Goal: Task Accomplishment & Management: Manage account settings

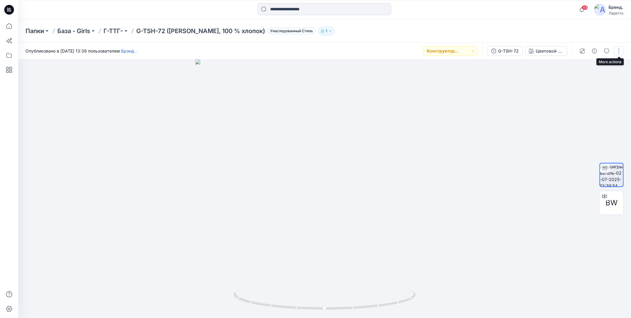
click at [619, 49] on button "button" at bounding box center [619, 51] width 10 height 10
click at [566, 65] on icon "button" at bounding box center [567, 65] width 3 height 4
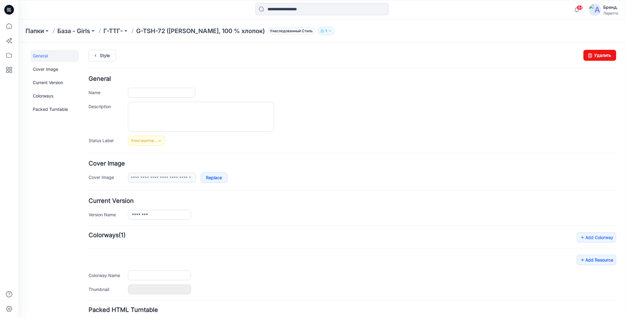
type input "**********"
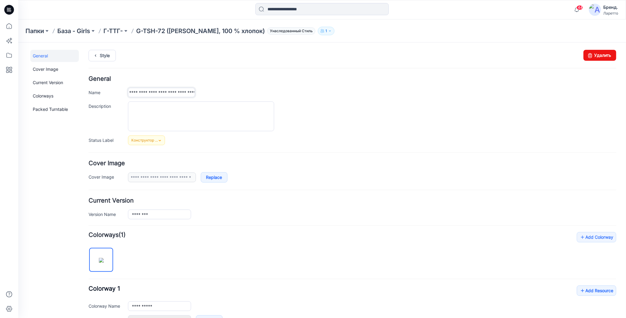
scroll to position [0, 30]
drag, startPoint x: 131, startPoint y: 91, endPoint x: 201, endPoint y: 91, distance: 69.5
click at [201, 91] on div "**********" at bounding box center [372, 91] width 489 height 9
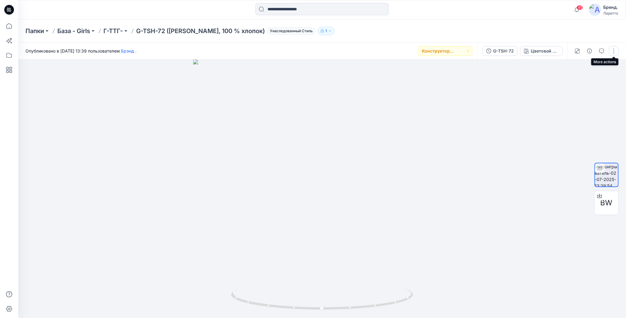
click at [615, 52] on button "button" at bounding box center [614, 51] width 10 height 10
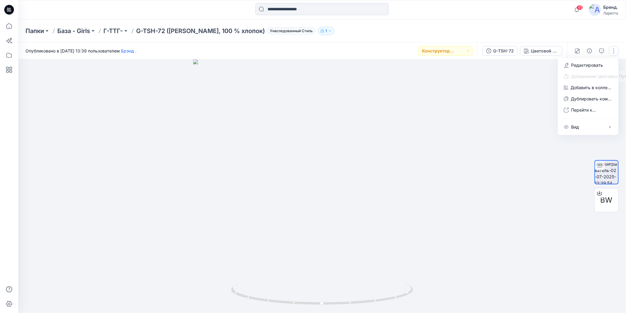
click at [498, 29] on div "Папки База - Girls Г-ТТГ- G-TSH-72 (Пенье WFACE Пике, 100 % хлопок) Унаследован…" at bounding box center [298, 31] width 546 height 8
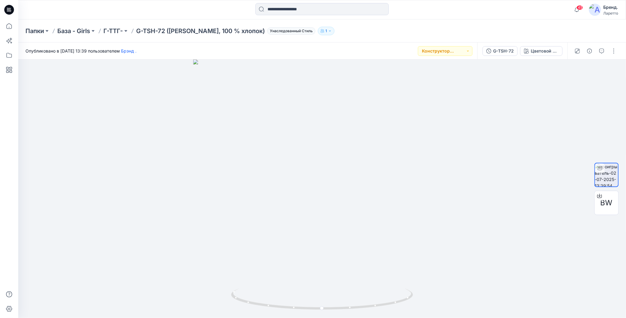
click at [10, 8] on icon at bounding box center [9, 8] width 3 height 0
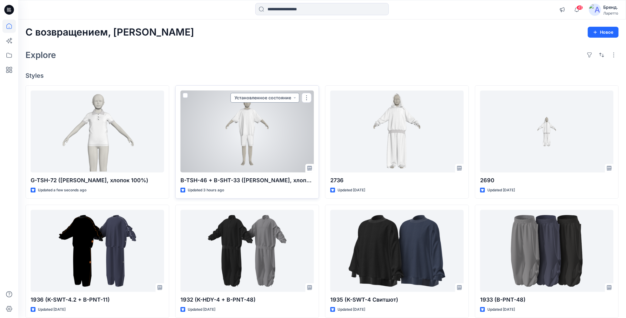
click at [274, 99] on button "Установленное состояние" at bounding box center [265, 98] width 69 height 10
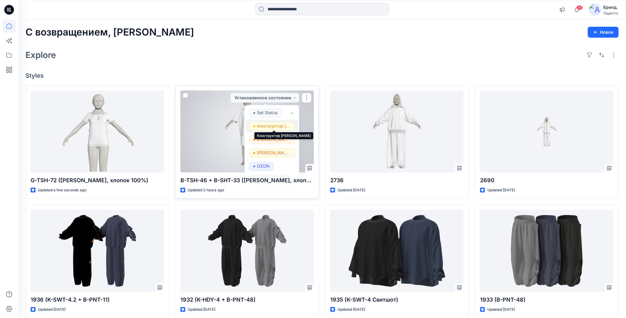
click at [277, 124] on p "Конструктор [PERSON_NAME]" at bounding box center [274, 126] width 34 height 8
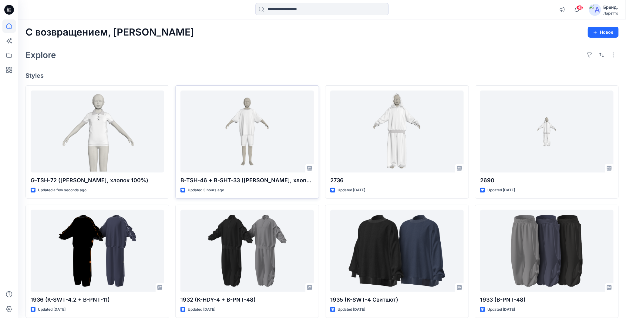
click at [252, 62] on div "Explore" at bounding box center [322, 55] width 594 height 15
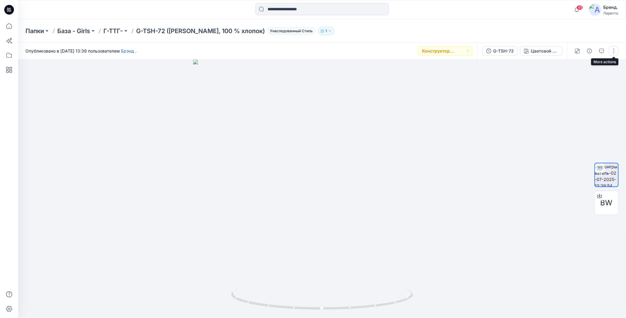
click at [615, 49] on button "button" at bounding box center [614, 51] width 10 height 10
click at [567, 65] on icon "button" at bounding box center [566, 65] width 5 height 5
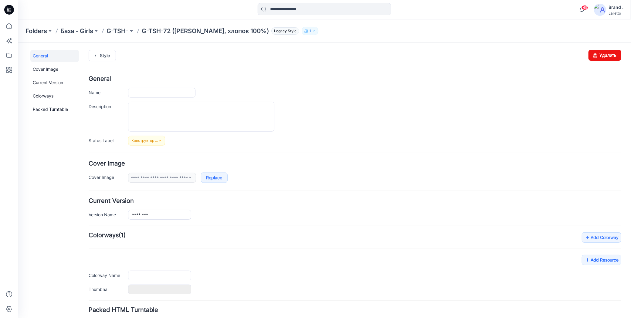
type input "**********"
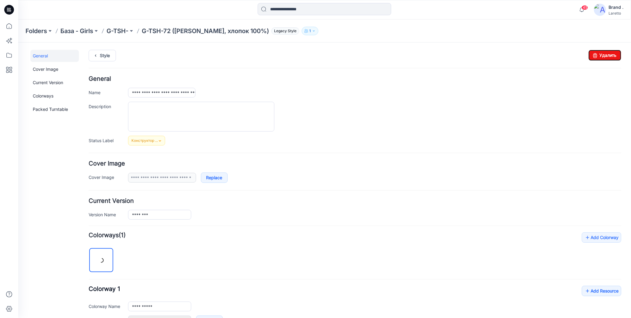
drag, startPoint x: 589, startPoint y: 56, endPoint x: 318, endPoint y: 68, distance: 270.4
click at [591, 56] on icon at bounding box center [595, 54] width 8 height 11
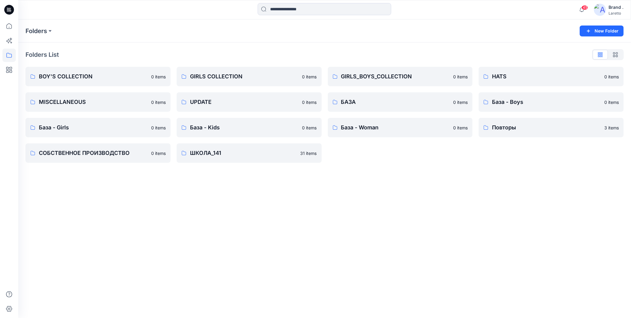
click at [6, 9] on icon at bounding box center [9, 10] width 10 height 10
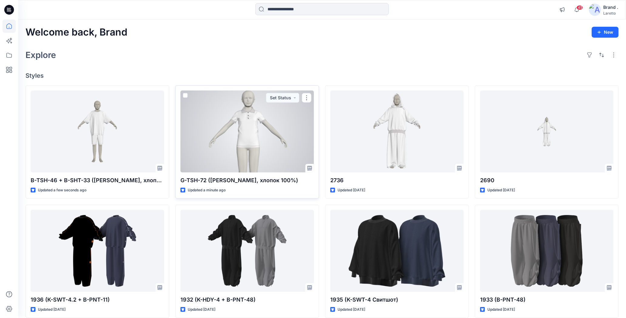
click at [254, 124] on div at bounding box center [248, 131] width 134 height 82
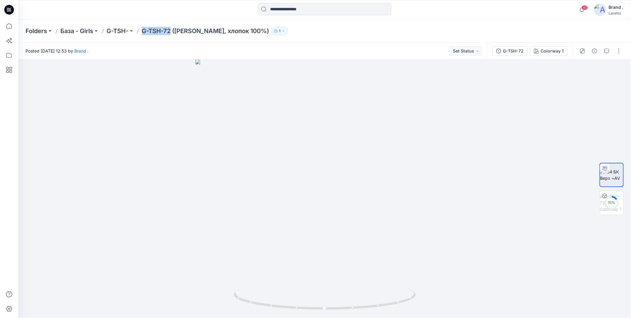
drag, startPoint x: 144, startPoint y: 22, endPoint x: 171, endPoint y: 32, distance: 29.0
click at [171, 32] on div "Folders База - Girls G-TSH- G-TSH-72 (Пенье WFACE Пике, хлопок 100%) 1" at bounding box center [324, 30] width 613 height 23
copy p "G-TSH-72"
click at [620, 50] on button "button" at bounding box center [619, 51] width 10 height 10
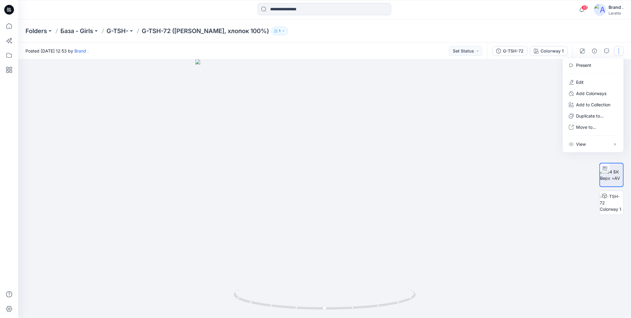
click at [513, 28] on div "Folders База - Girls G-TSH- G-TSH-72 (Пенье WFACE Пике, хлопок 100%) 1" at bounding box center [300, 31] width 551 height 8
click at [331, 35] on div "Folders База - Girls G-TSH- G-TSH-72 (Пенье WFACE Пике, хлопок 100%) 1" at bounding box center [324, 30] width 613 height 23
click at [620, 50] on button "button" at bounding box center [619, 51] width 10 height 10
click at [572, 80] on icon "button" at bounding box center [571, 82] width 5 height 5
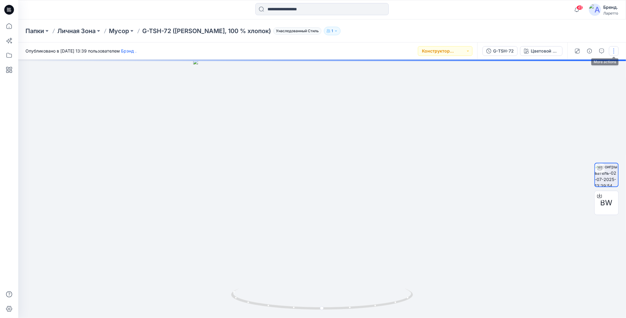
click at [616, 50] on button "button" at bounding box center [614, 51] width 10 height 10
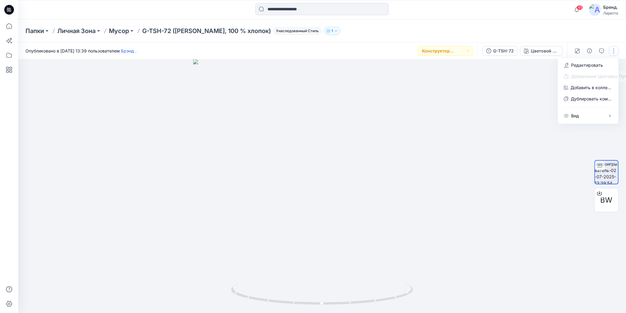
click at [484, 29] on div "Папки Личная Зона Мусор G-TSH-72 (Пенье WFACE Пике, 100 % хлопок) Унаследованны…" at bounding box center [298, 31] width 546 height 8
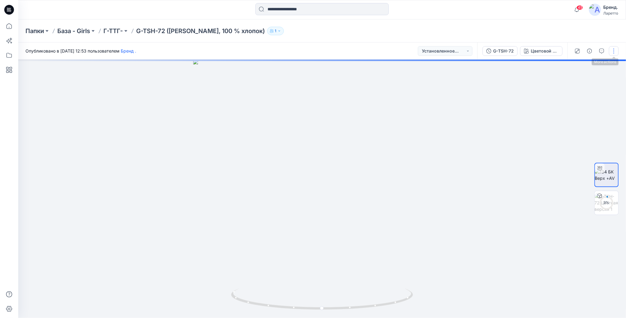
click at [614, 52] on button "button" at bounding box center [614, 51] width 10 height 10
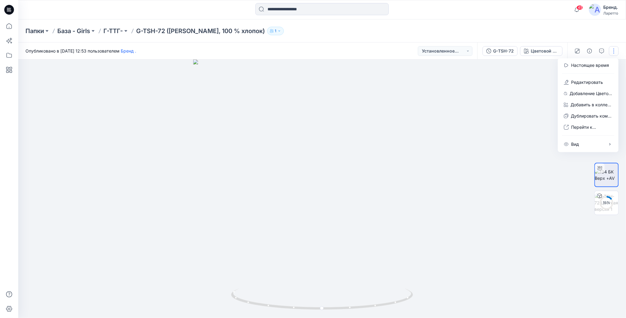
click at [468, 32] on div "Папки База - Girls Г-ТТГ- G-TSH-72 (Пенье WFACE Пике, 100 % хлопок) 1" at bounding box center [298, 31] width 546 height 8
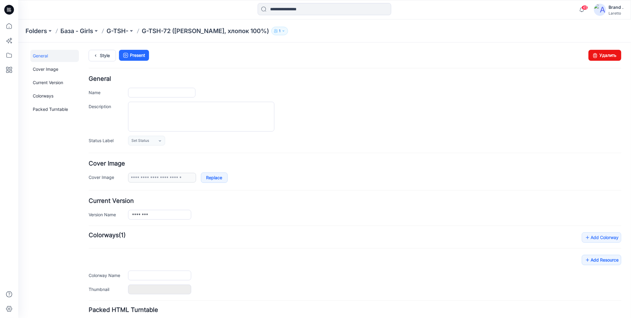
type input "**********"
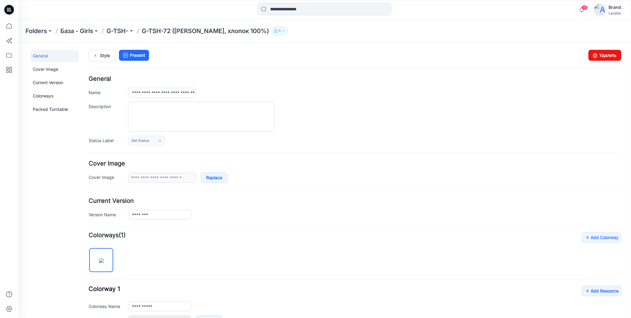
click at [165, 137] on div "Set Status Set Status Конструктор Ольга Дизайнер Алиса Дизайнер Злата OZON WILD…" at bounding box center [374, 140] width 493 height 10
click at [159, 138] on icon at bounding box center [159, 140] width 5 height 5
click at [151, 164] on link "Конструктор [PERSON_NAME]" at bounding box center [159, 166] width 60 height 13
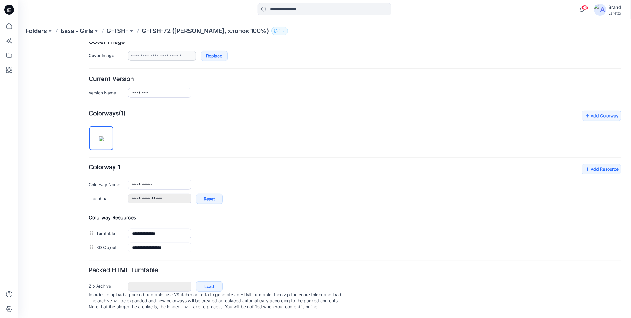
scroll to position [125, 0]
click at [584, 164] on icon at bounding box center [587, 169] width 6 height 10
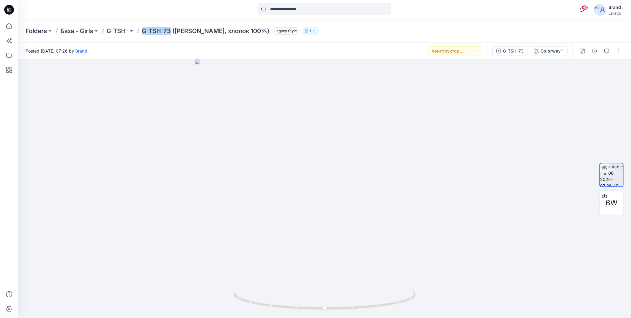
drag, startPoint x: 144, startPoint y: 24, endPoint x: 171, endPoint y: 31, distance: 28.0
click at [171, 31] on div "Folders База - Girls G-TSH- G-TSH-73 (Пенье WFACE Пике, хлопок 100%) Legacy Sty…" at bounding box center [324, 30] width 613 height 23
copy p "G-TSH-73"
